Goal: Download file/media

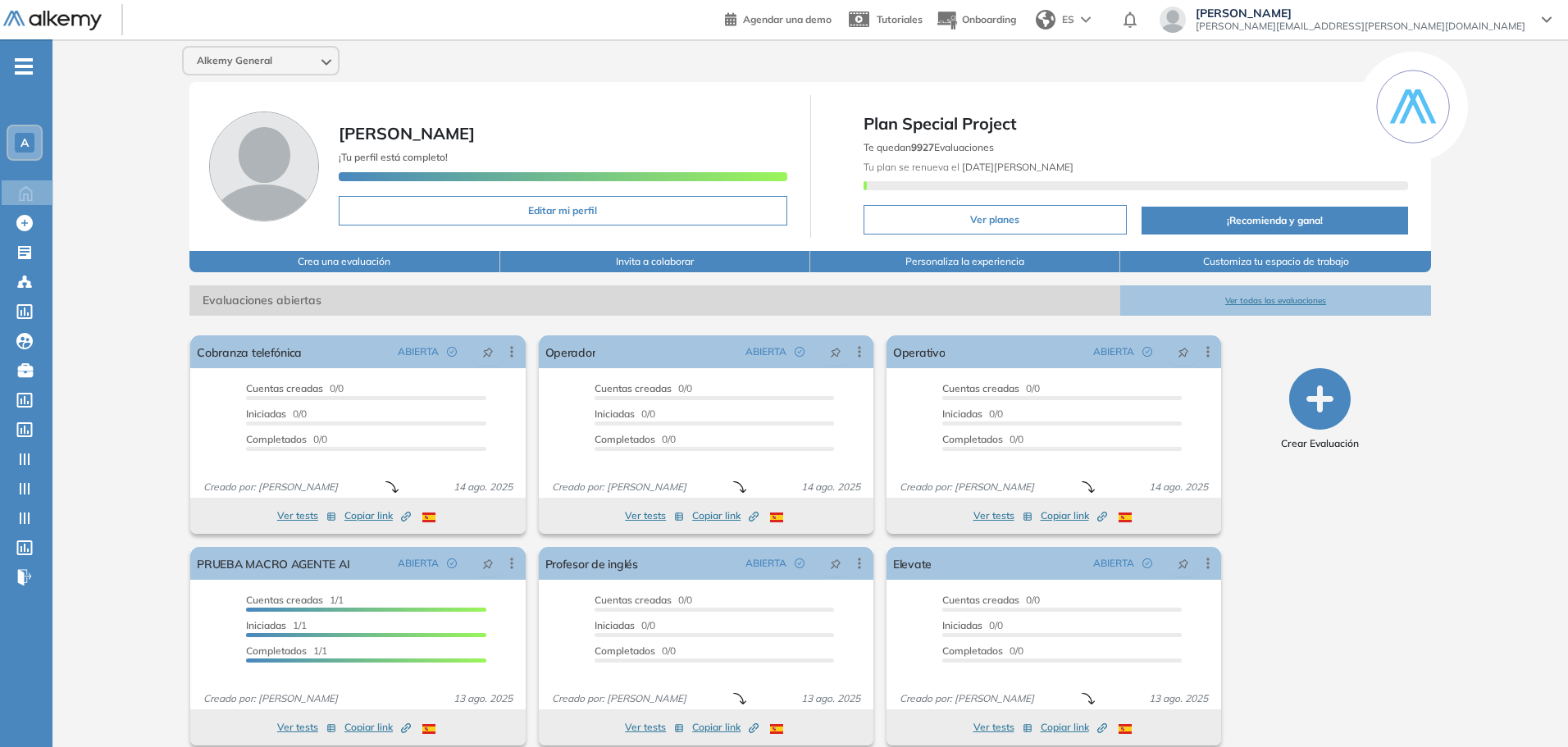
click at [253, 59] on span "Alkemy General" at bounding box center [234, 60] width 76 height 14
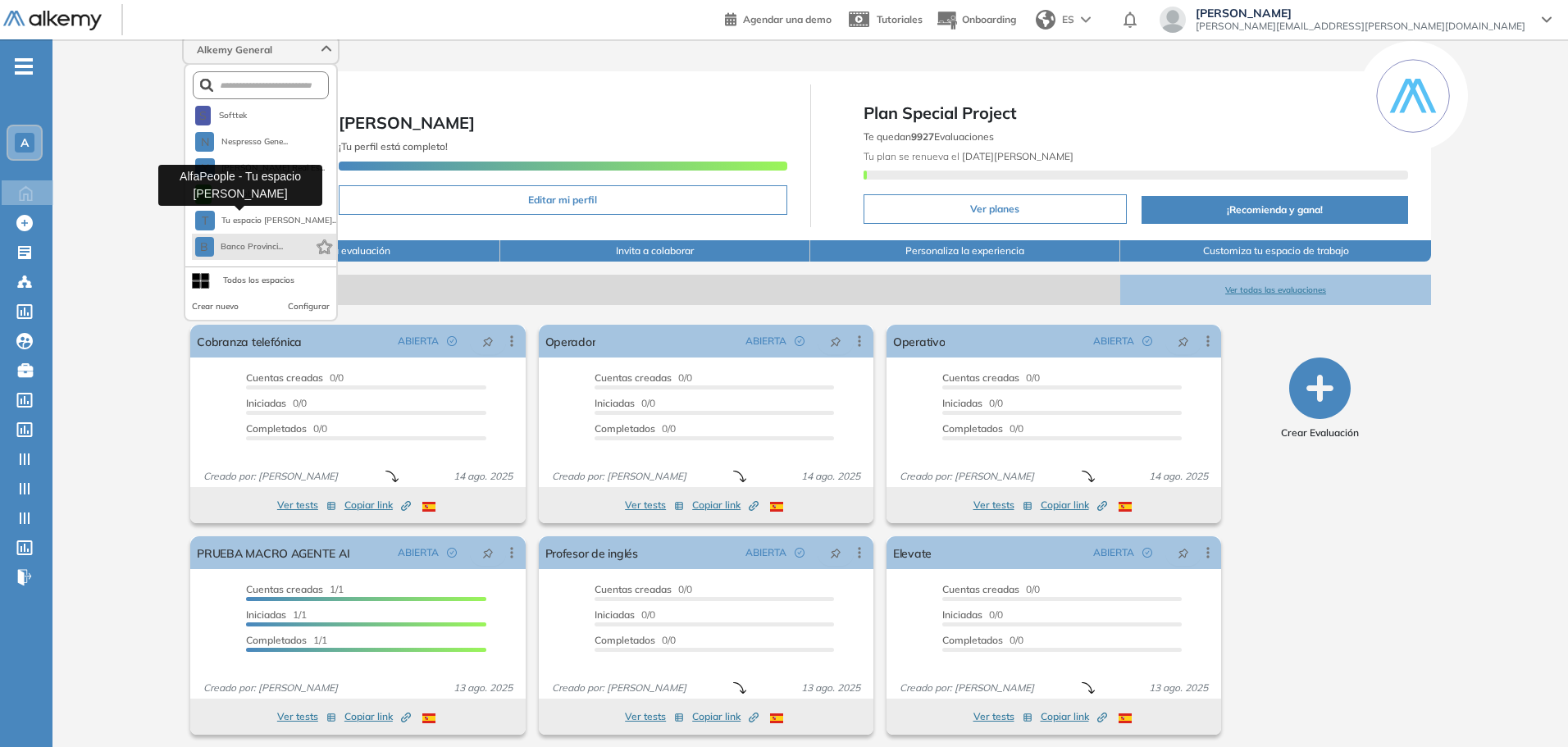
scroll to position [18, 0]
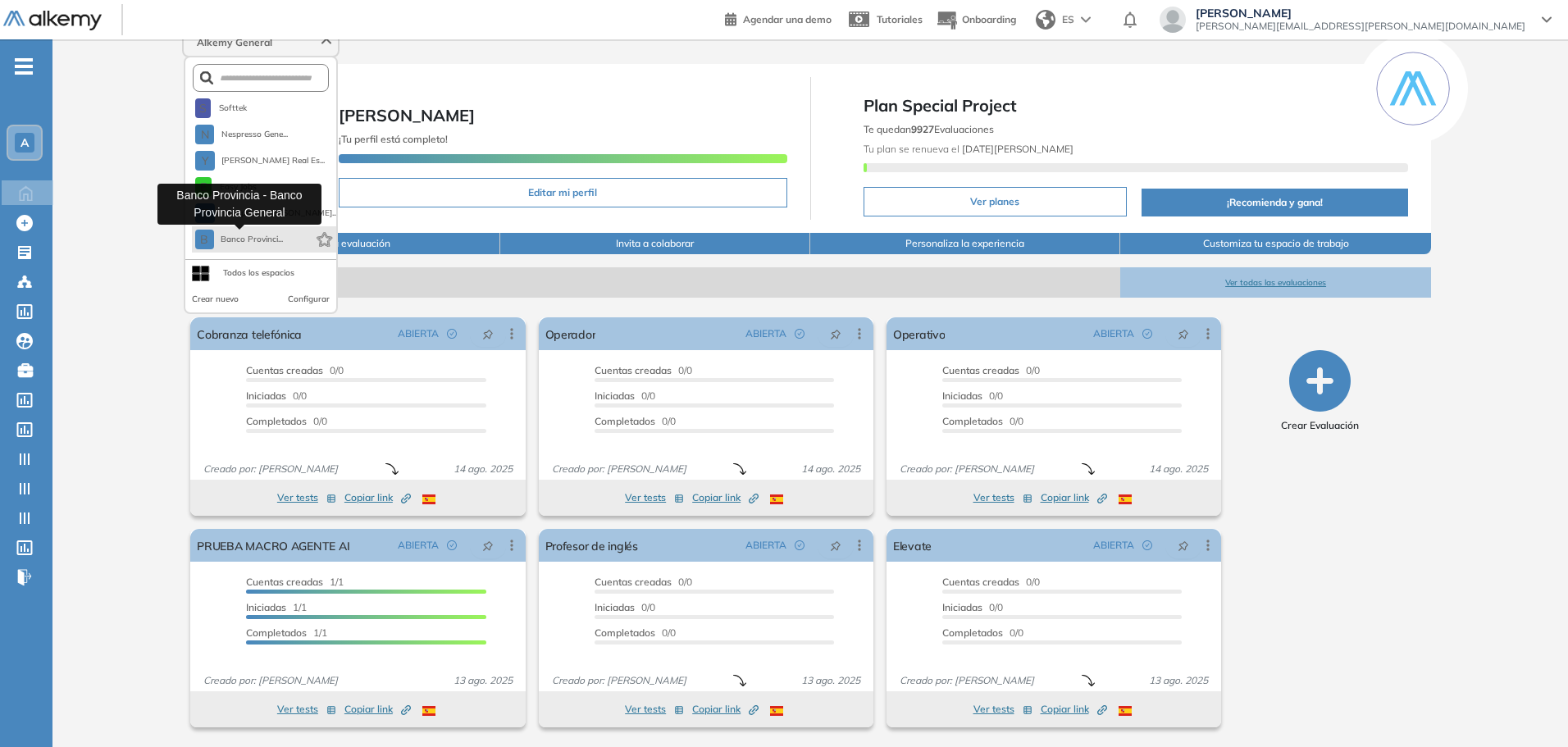
click at [246, 235] on span "Banco Provinci..." at bounding box center [252, 239] width 63 height 14
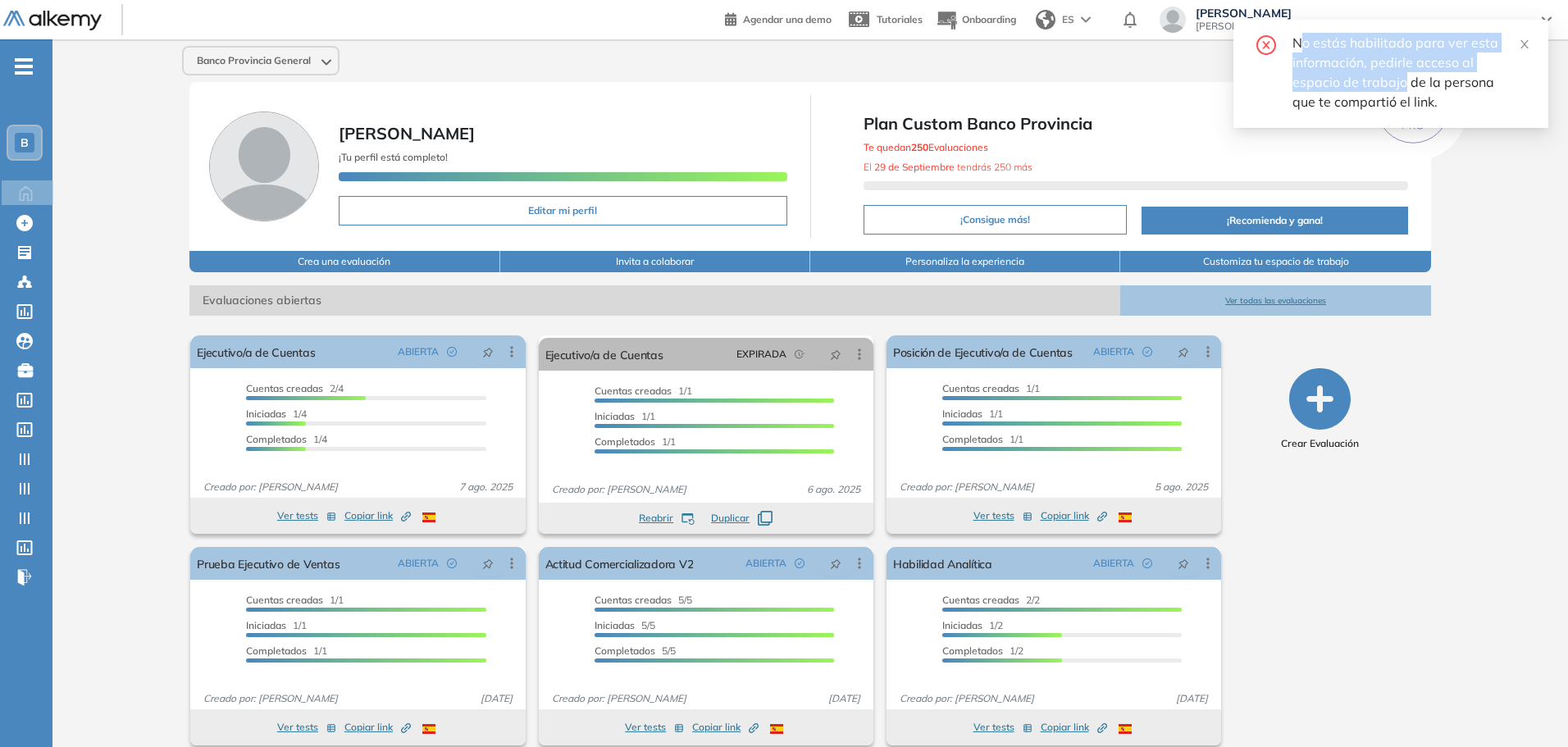
drag, startPoint x: 1406, startPoint y: 75, endPoint x: 1306, endPoint y: 55, distance: 102.0
click at [1302, 38] on div "No estás habilitado para ver esta información, pedirle acceso al espacio de tra…" at bounding box center [1410, 71] width 236 height 78
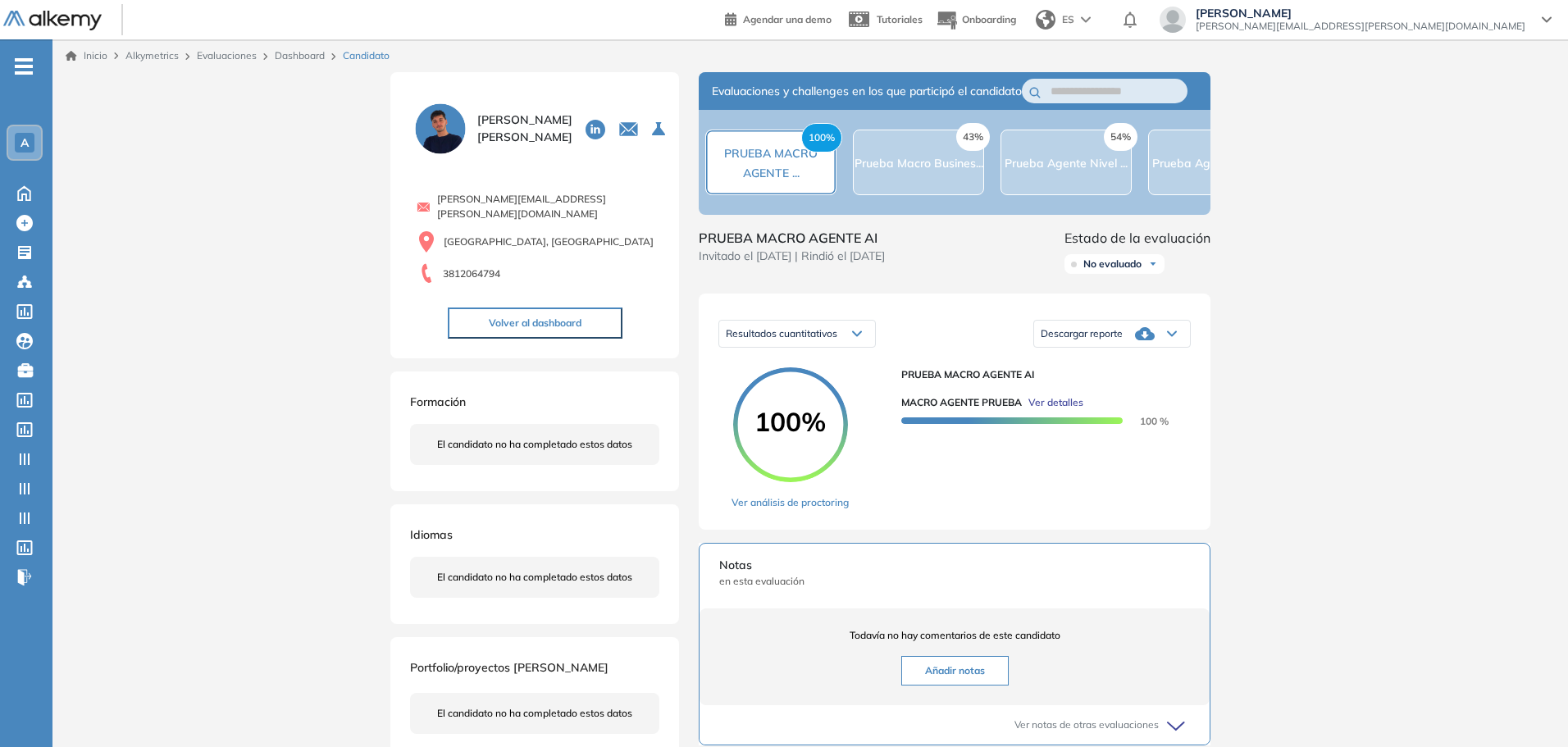
click at [1123, 351] on div "Descargar reporte" at bounding box center [1112, 333] width 156 height 32
click at [1099, 409] on li "Descargar informe resumido" at bounding box center [1103, 401] width 123 height 16
click at [1134, 351] on div "Descargar reporte" at bounding box center [1112, 333] width 156 height 32
click at [1145, 510] on div "PRUEBA MACRO AGENTE AI MACRO AGENTE PRUEBA Ver detalles 100 %" at bounding box center [1039, 439] width 277 height 142
click at [1153, 339] on div "Descargar reporte" at bounding box center [1112, 333] width 156 height 32
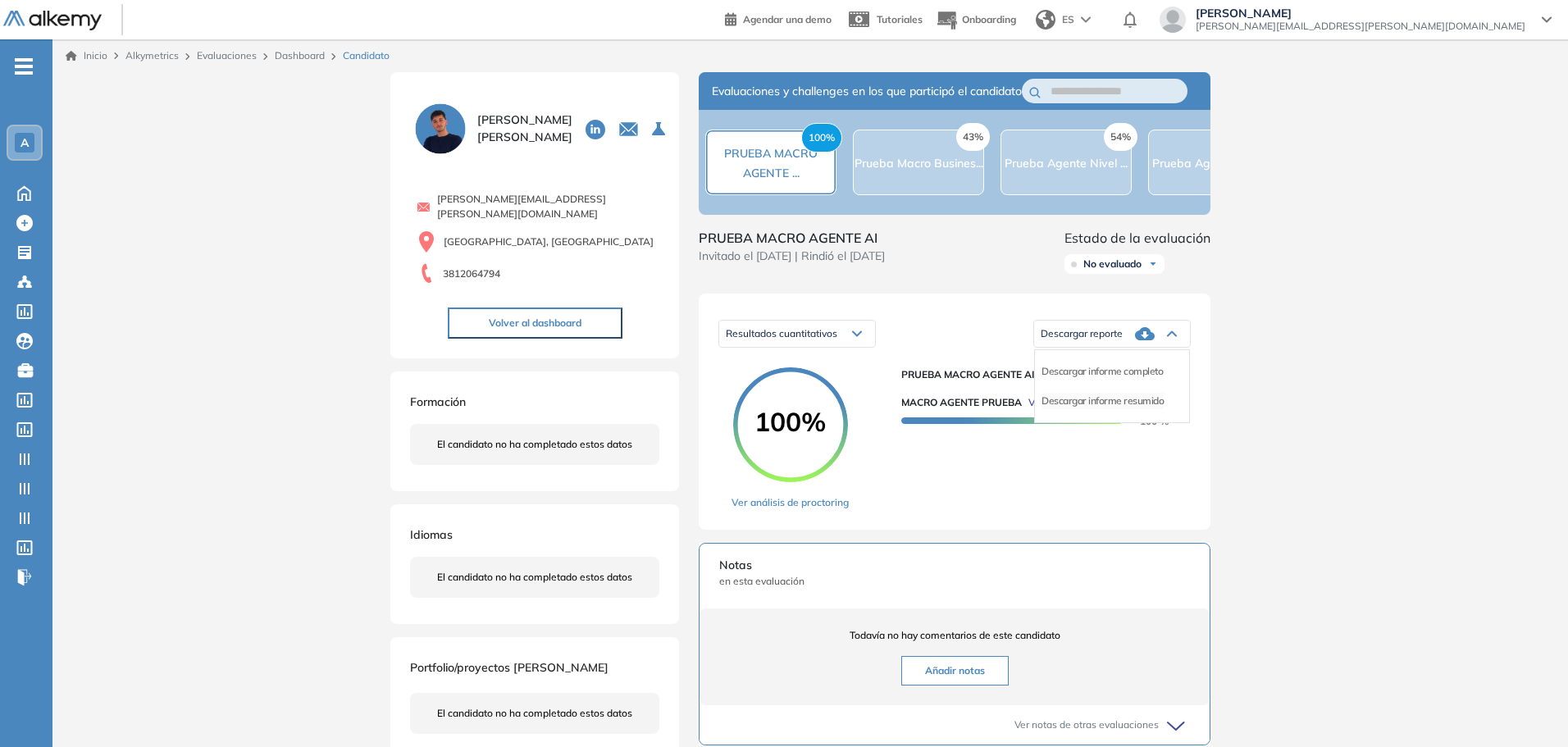
click at [1126, 409] on li "Descargar informe resumido" at bounding box center [1103, 401] width 123 height 16
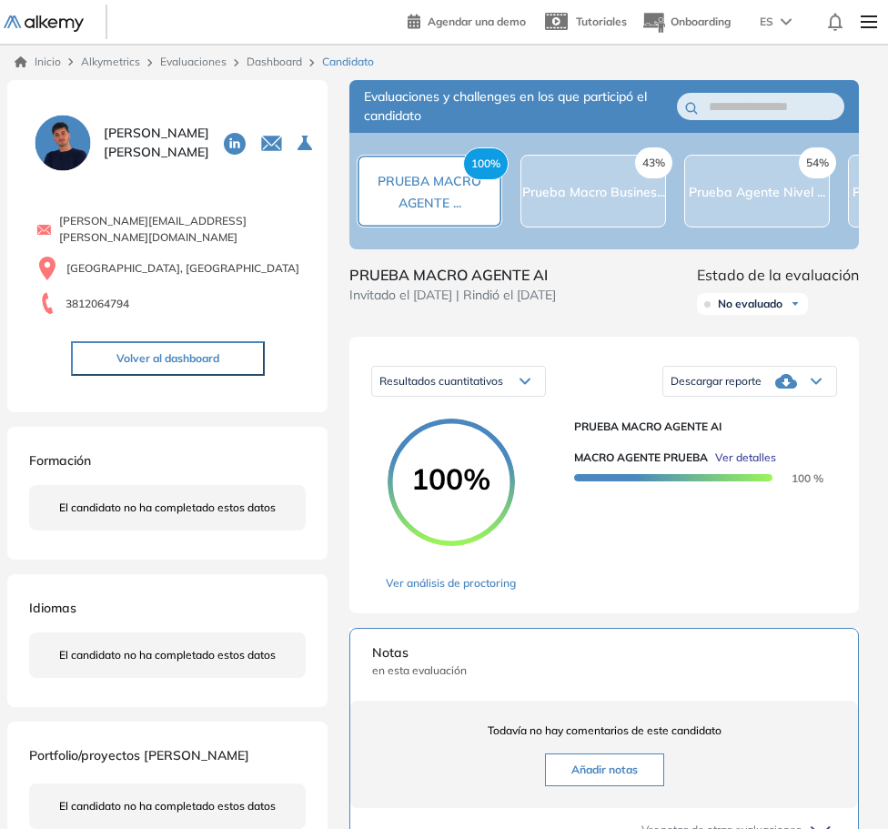
click at [774, 386] on div "Descargar reporte" at bounding box center [749, 381] width 173 height 36
click at [718, 460] on li "Descargar informe resumido" at bounding box center [740, 456] width 136 height 18
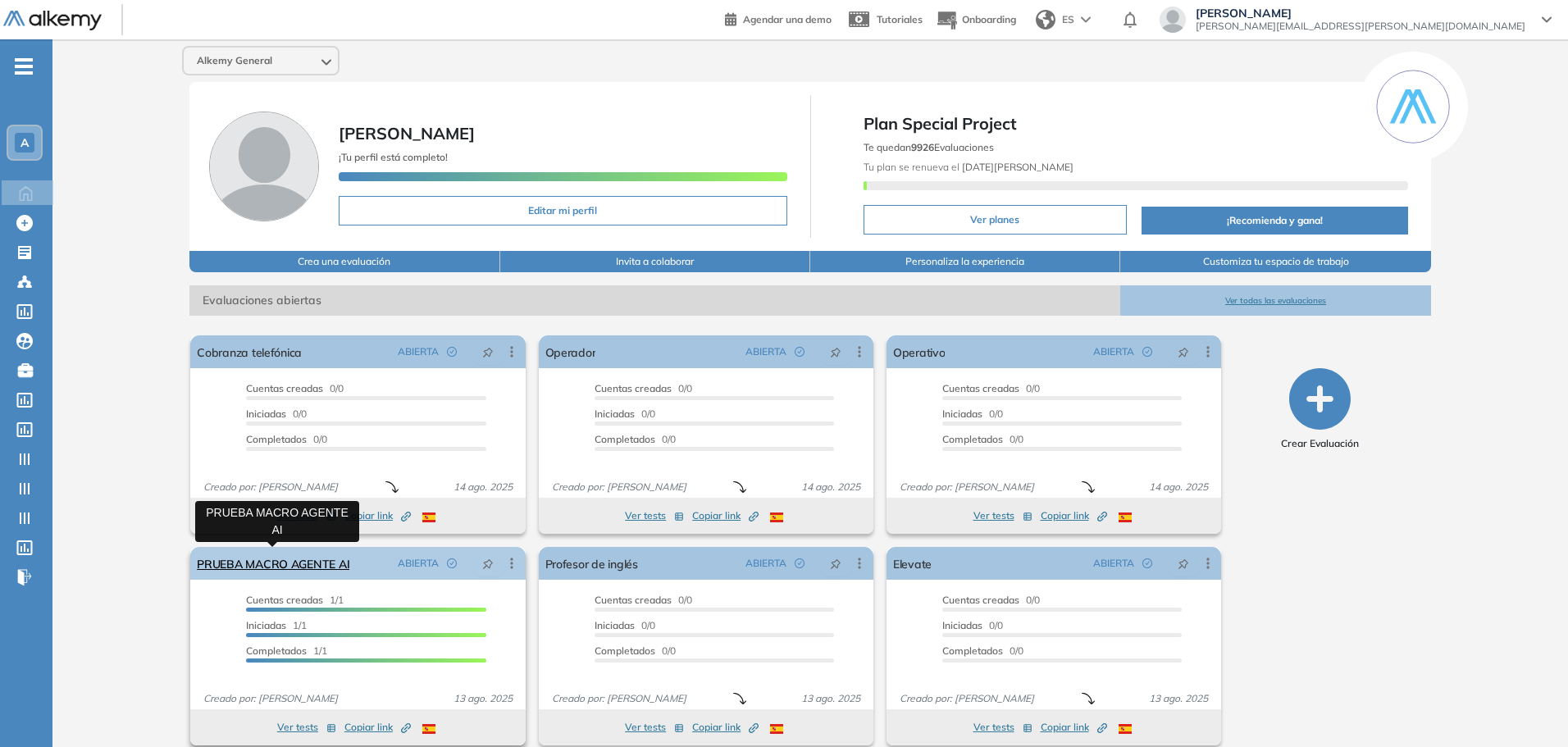
click at [307, 561] on link "PRUEBA MACRO AGENTE AI" at bounding box center [272, 563] width 152 height 32
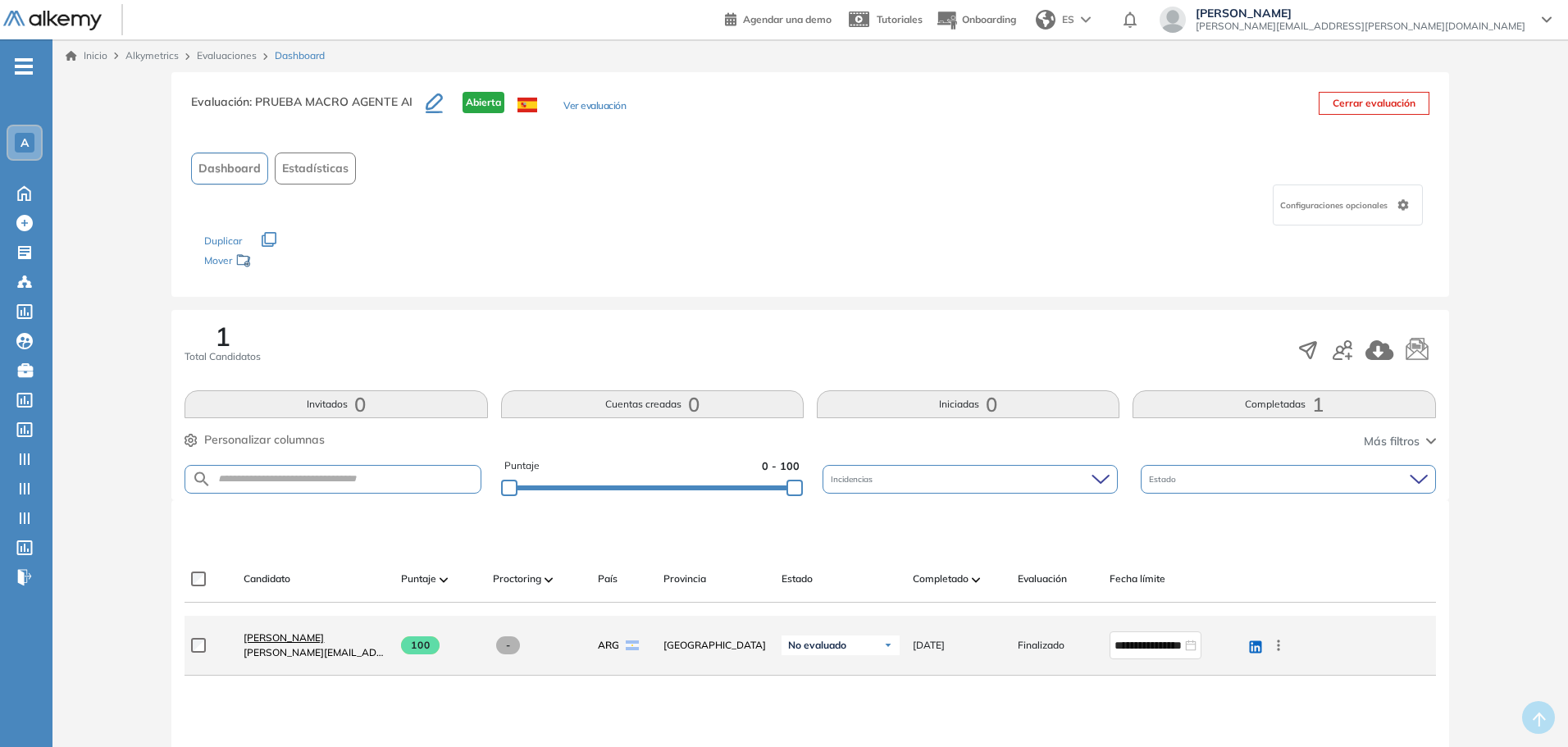
click at [286, 640] on span "Sofia Grigorjev" at bounding box center [283, 638] width 80 height 13
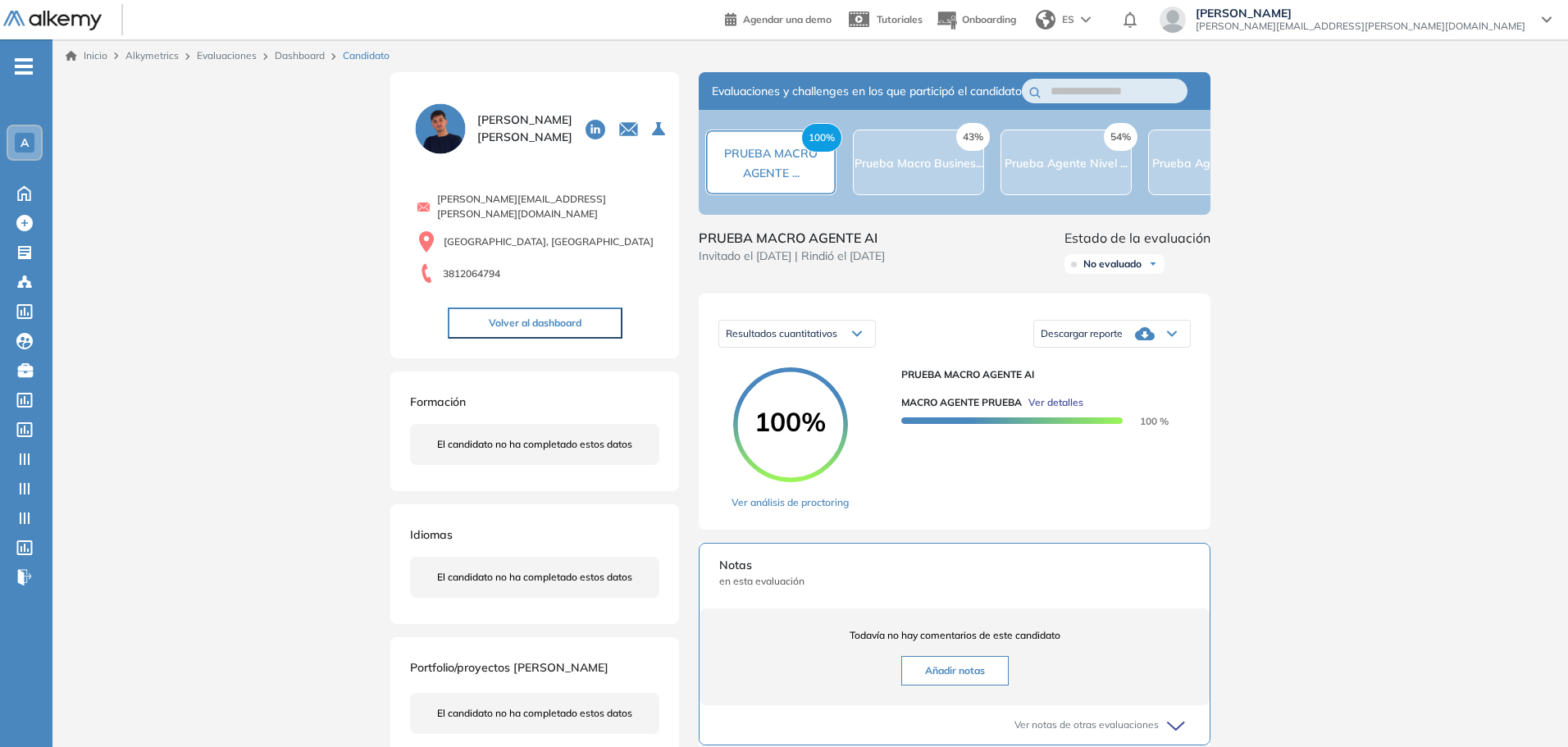
click at [1148, 343] on icon at bounding box center [1144, 333] width 20 height 20
click at [1124, 409] on li "Descargar informe resumido" at bounding box center [1103, 401] width 123 height 16
drag, startPoint x: 1123, startPoint y: 339, endPoint x: 1108, endPoint y: 357, distance: 23.4
click at [1119, 351] on div "Descargar reporte" at bounding box center [1112, 333] width 156 height 32
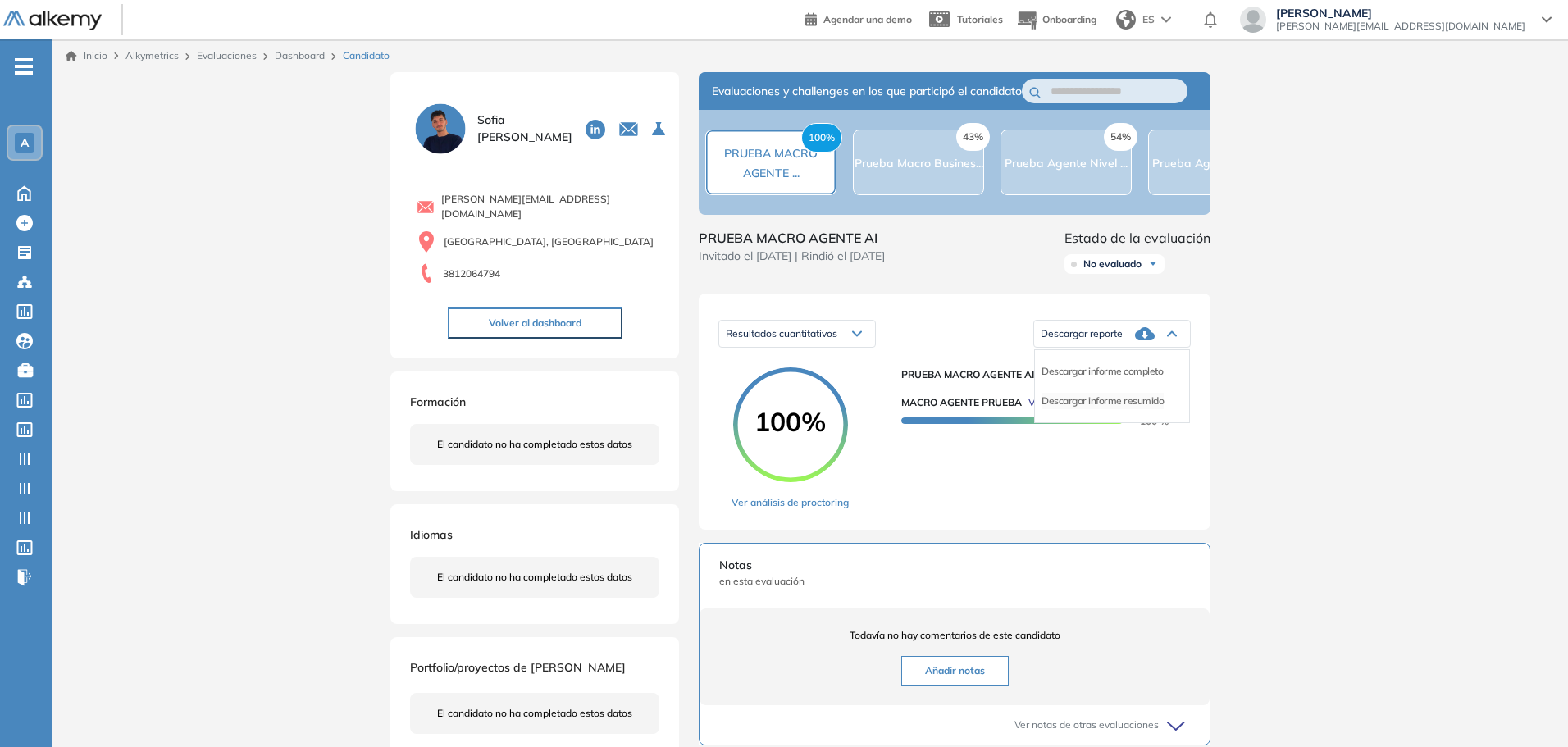
click at [1124, 409] on li "Descargar informe resumido" at bounding box center [1103, 401] width 123 height 16
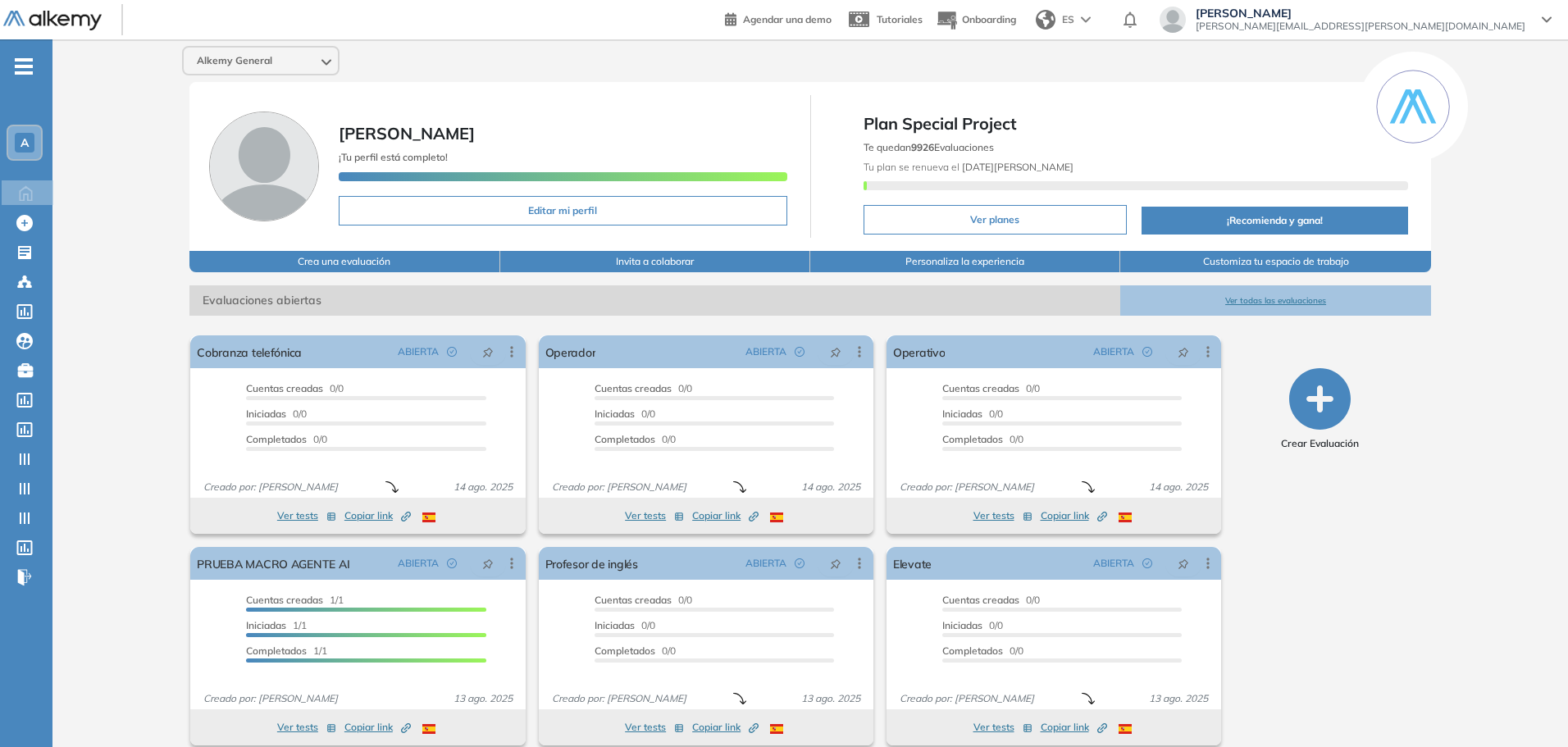
click at [96, 424] on div "Alkemy General [PERSON_NAME] ¡Tu perfil está completo! Editar mi perfil Plan Sp…" at bounding box center [810, 402] width 1516 height 725
